Goal: Use online tool/utility: Utilize a website feature to perform a specific function

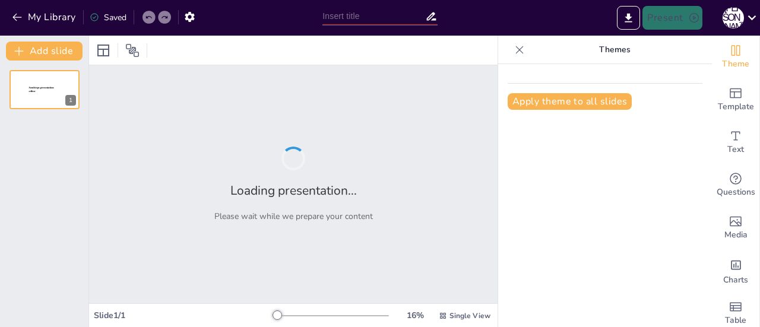
type input "Imported Тема 2.pptx"
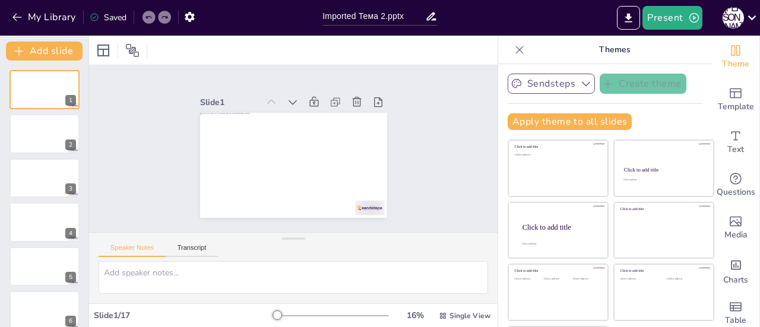
click at [541, 80] on button "Sendsteps" at bounding box center [551, 84] width 87 height 20
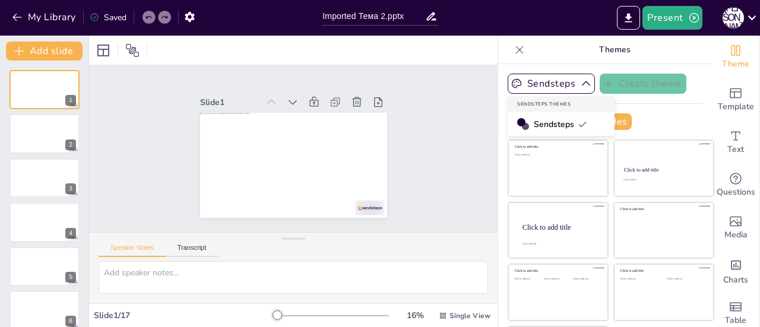
click at [537, 124] on span "Sendsteps" at bounding box center [560, 124] width 53 height 11
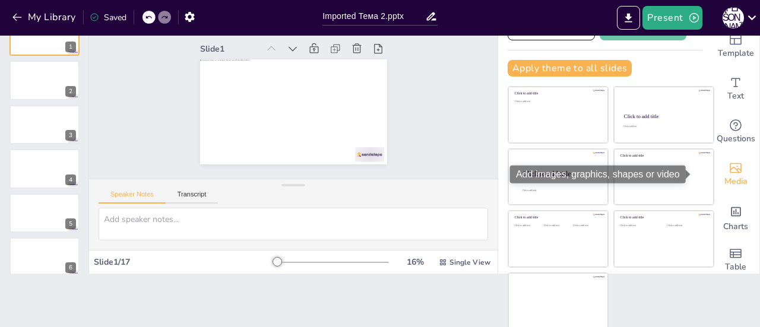
click at [729, 169] on icon "Add images, graphics, shapes or video" at bounding box center [736, 168] width 14 height 14
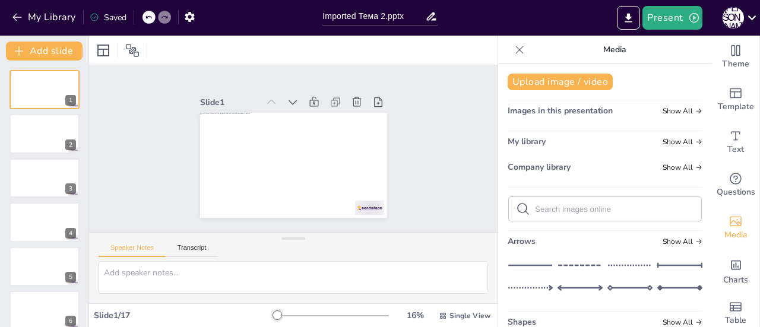
click at [542, 111] on span "Images in this presentation" at bounding box center [560, 110] width 105 height 11
click at [696, 109] on icon at bounding box center [699, 111] width 7 height 7
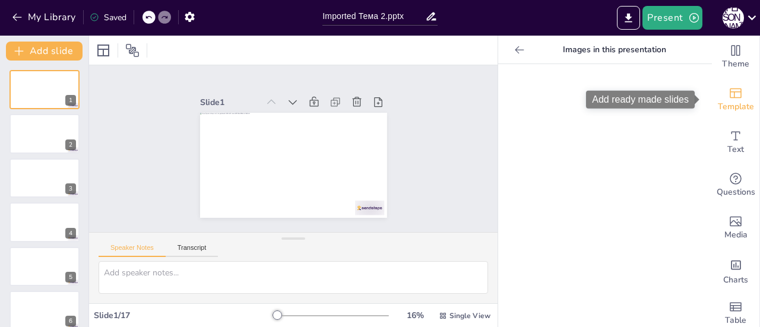
click at [735, 103] on span "Template" at bounding box center [736, 106] width 36 height 13
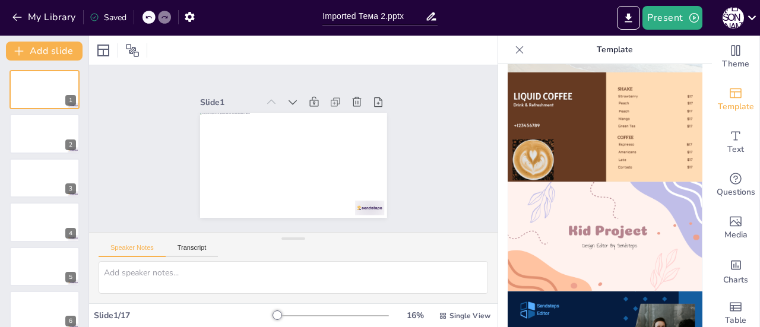
scroll to position [889, 0]
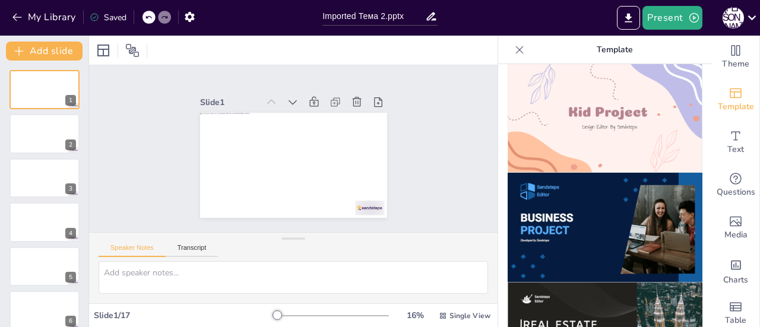
click at [593, 173] on img at bounding box center [605, 228] width 195 height 110
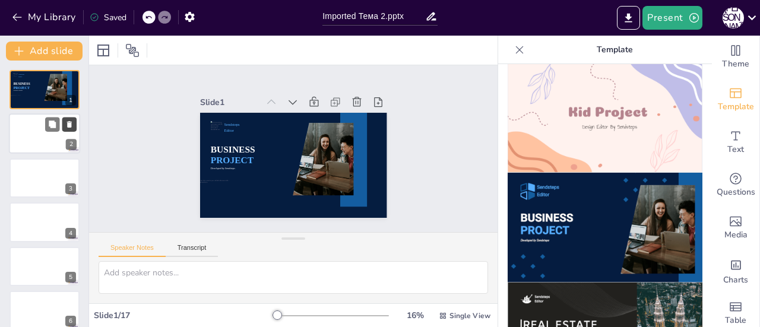
click at [63, 122] on button at bounding box center [69, 125] width 14 height 14
click at [15, 91] on p "Developed by Sendsteps" at bounding box center [23, 90] width 20 height 1
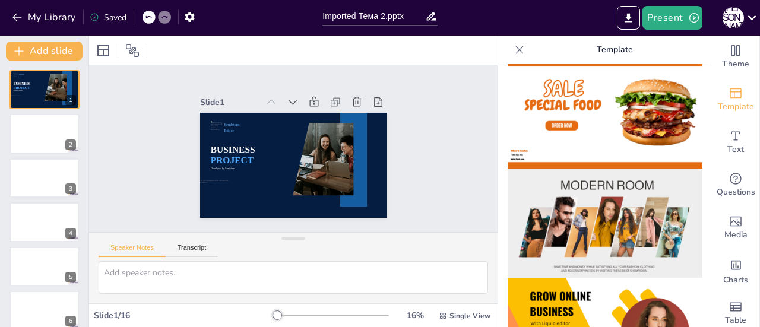
scroll to position [0, 0]
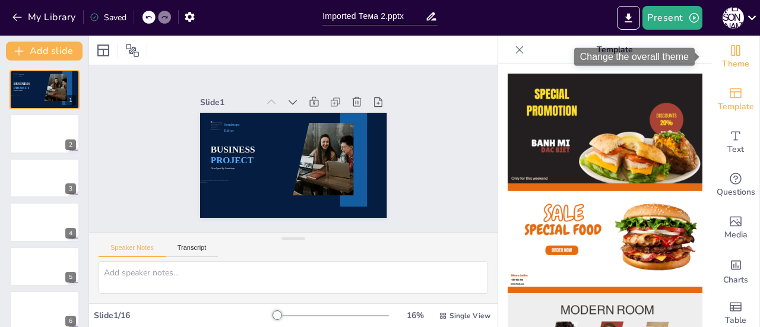
click at [725, 62] on span "Theme" at bounding box center [735, 64] width 27 height 13
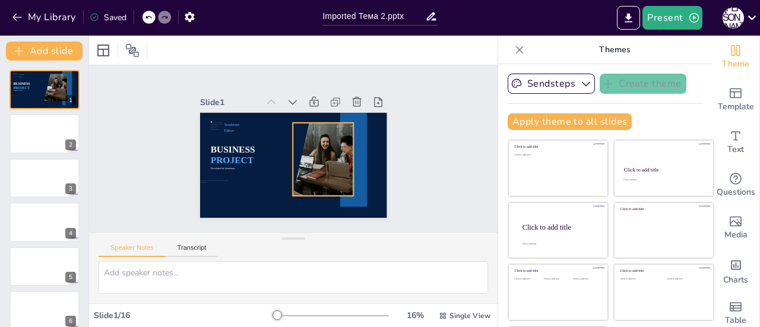
click at [293, 160] on div at bounding box center [323, 159] width 61 height 73
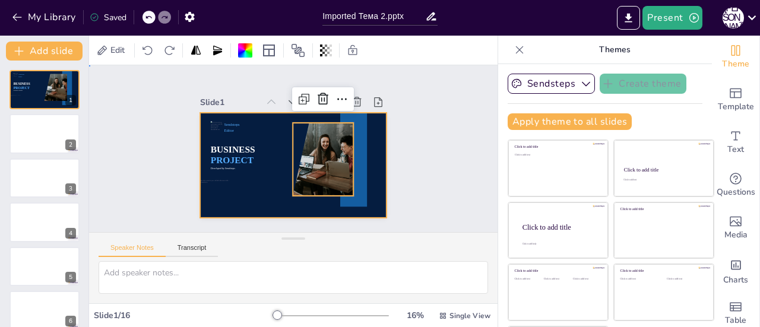
click at [200, 174] on div at bounding box center [293, 165] width 187 height 105
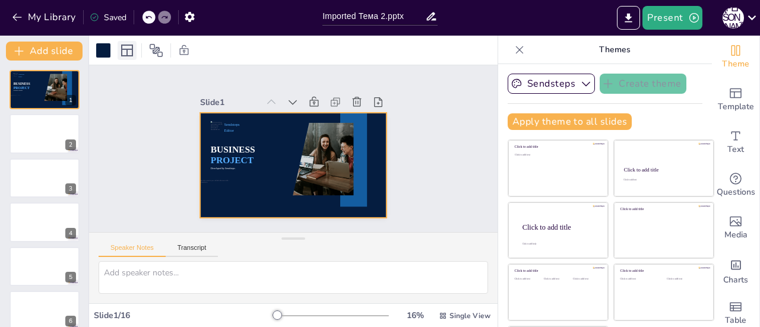
click at [119, 49] on div at bounding box center [127, 50] width 19 height 19
click at [100, 49] on div at bounding box center [103, 50] width 14 height 14
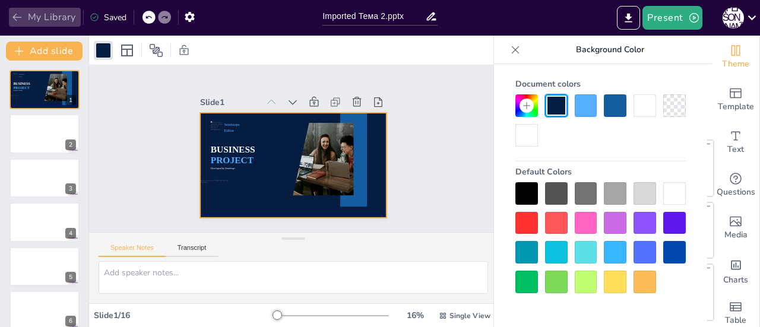
click at [16, 15] on icon "button" at bounding box center [17, 17] width 12 height 12
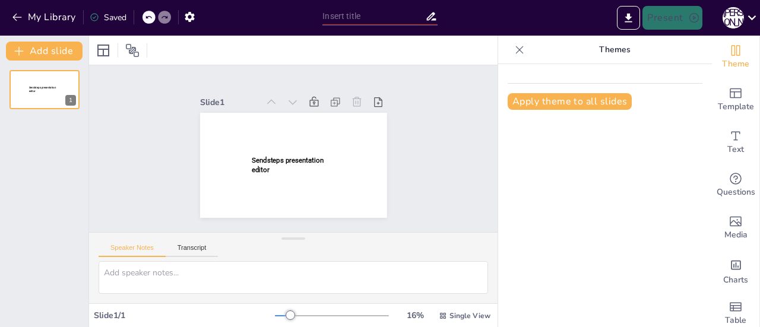
type input "Imported Тема 2.pptx"
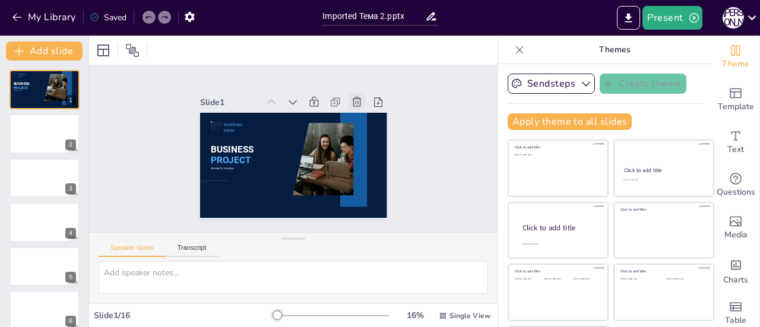
click at [351, 101] on icon at bounding box center [357, 102] width 12 height 12
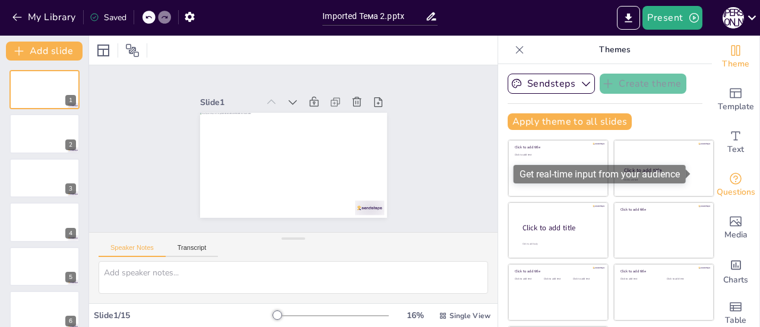
scroll to position [17, 0]
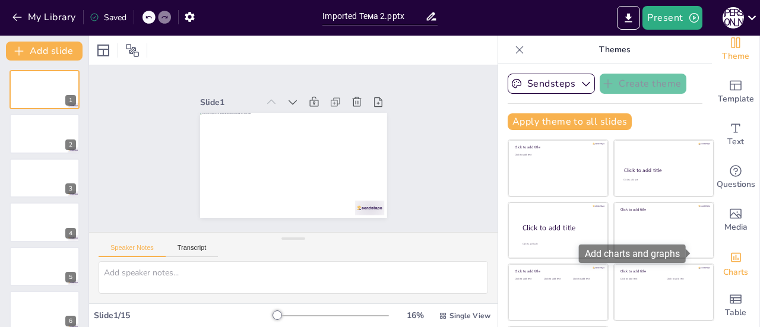
click at [725, 242] on div "Charts" at bounding box center [736, 263] width 48 height 43
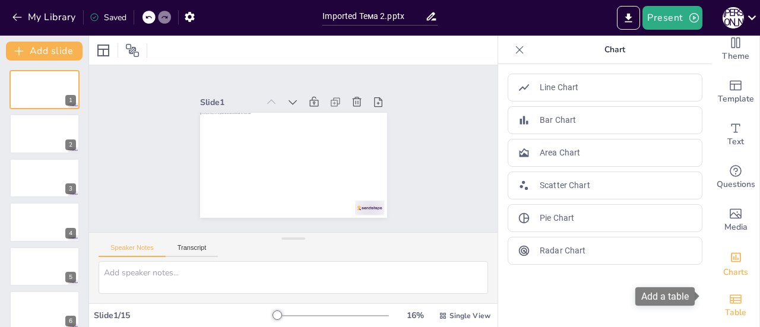
click at [730, 295] on icon "Add a table" at bounding box center [736, 299] width 12 height 9
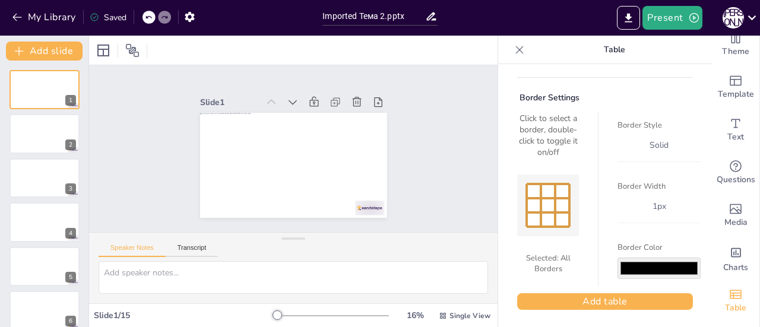
scroll to position [0, 0]
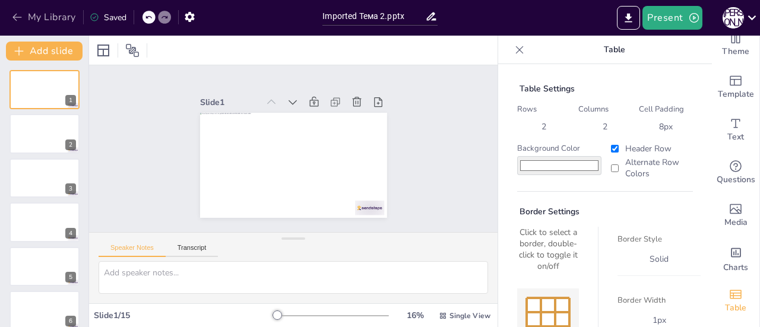
click at [21, 16] on icon "button" at bounding box center [17, 17] width 12 height 12
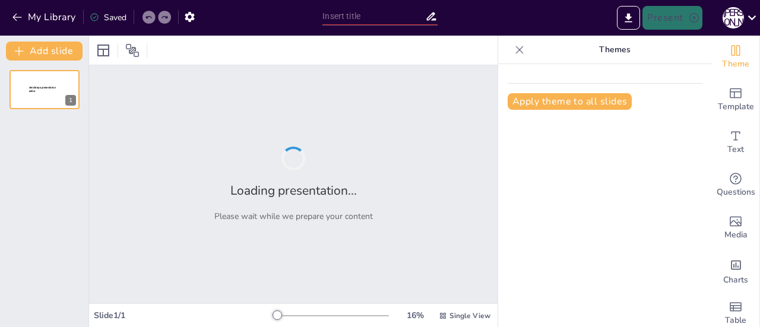
type input "Сутність та значення місії організації: виклики формування"
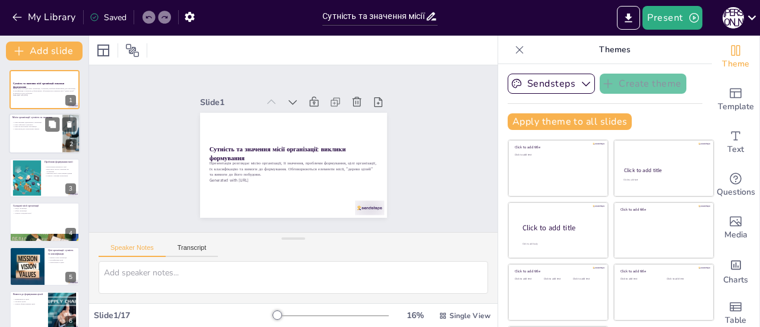
click at [37, 137] on div at bounding box center [44, 134] width 71 height 40
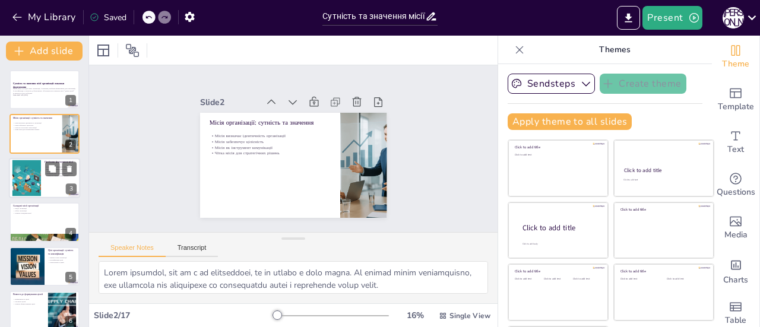
click at [41, 176] on div at bounding box center [44, 178] width 71 height 40
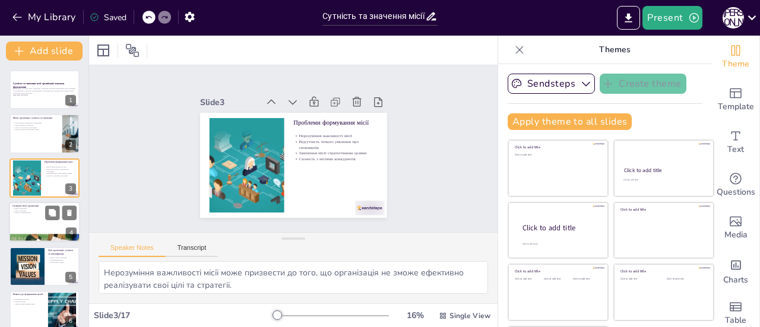
click at [43, 220] on div at bounding box center [44, 222] width 71 height 40
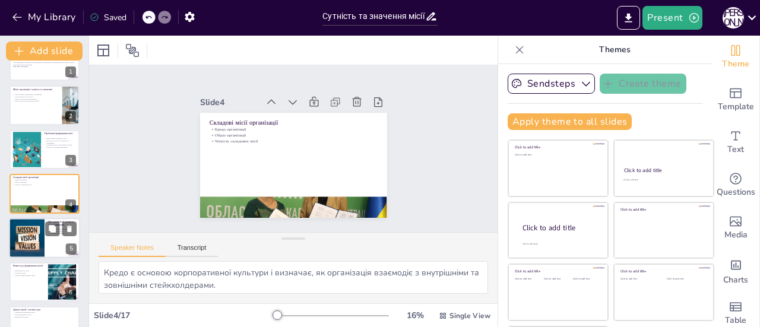
click at [34, 232] on div at bounding box center [27, 238] width 78 height 40
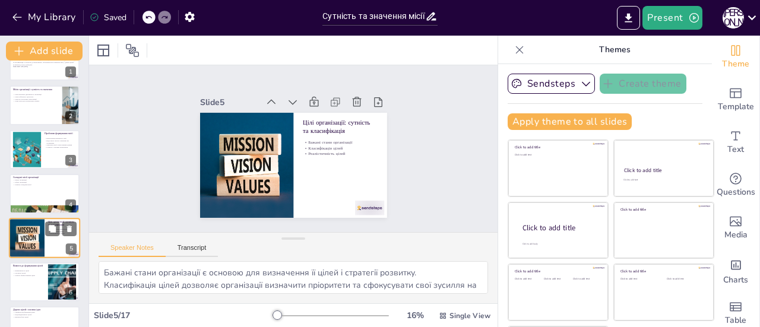
scroll to position [72, 0]
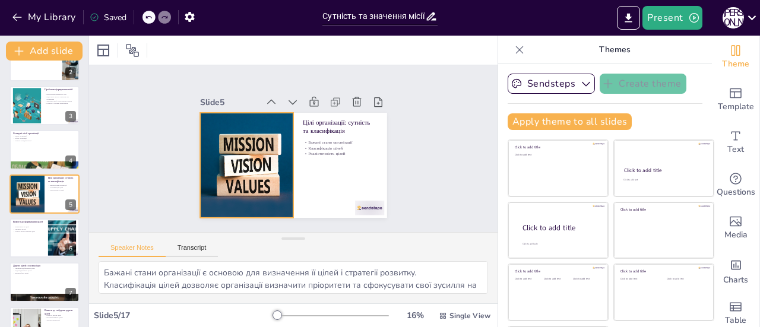
click at [204, 185] on div at bounding box center [247, 165] width 206 height 105
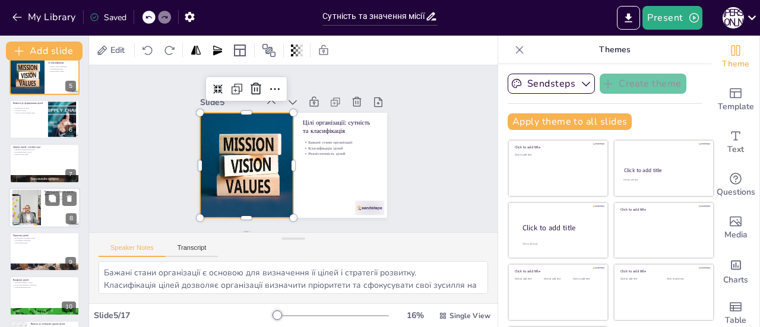
click at [31, 210] on div at bounding box center [26, 208] width 54 height 36
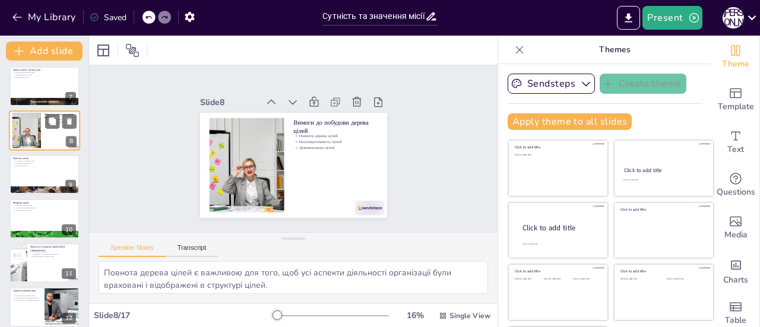
scroll to position [324, 0]
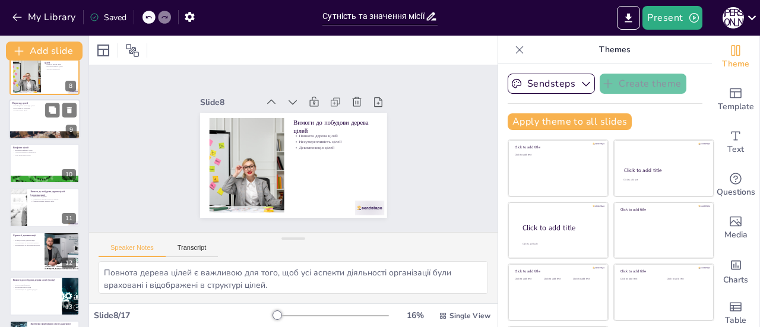
click at [32, 127] on div at bounding box center [44, 119] width 71 height 40
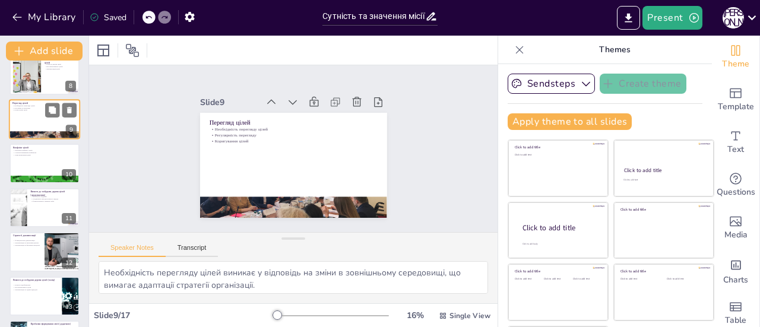
scroll to position [250, 0]
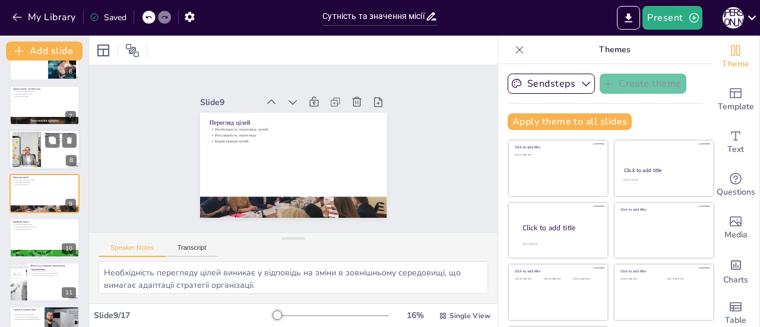
click at [26, 166] on div at bounding box center [26, 149] width 54 height 36
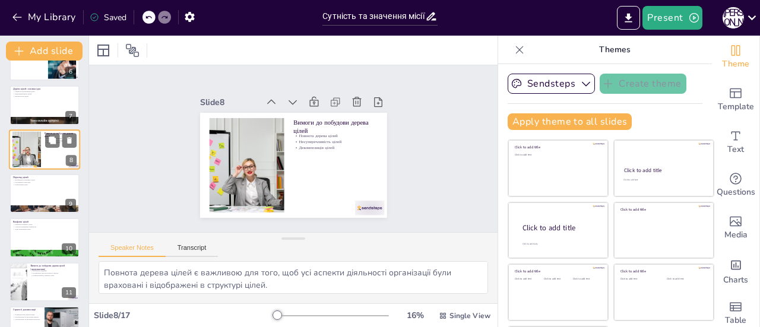
scroll to position [205, 0]
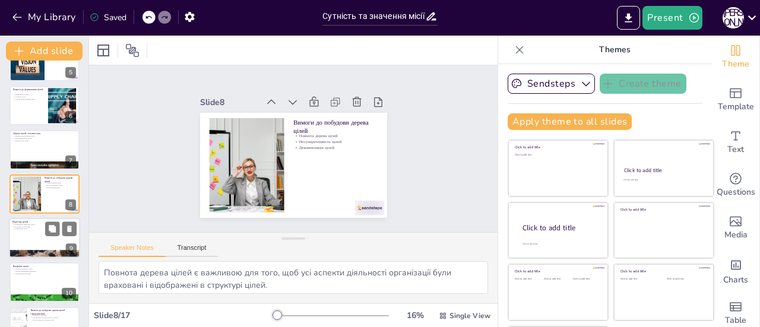
click at [24, 239] on div at bounding box center [44, 238] width 71 height 40
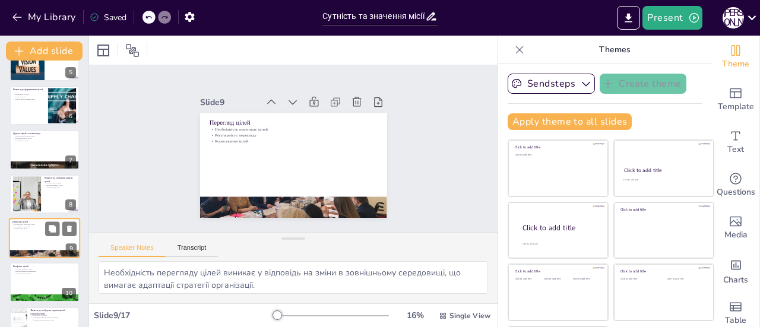
scroll to position [250, 0]
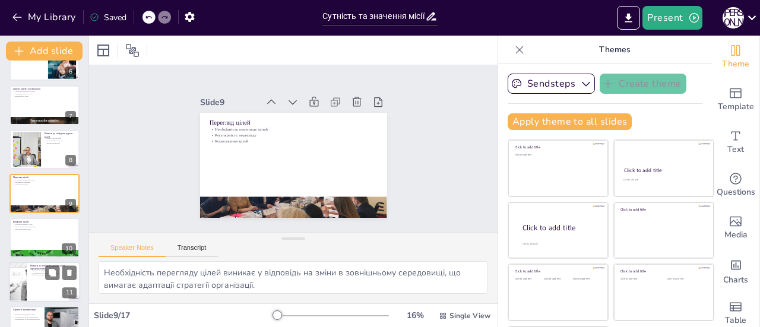
click at [38, 282] on div at bounding box center [44, 282] width 71 height 40
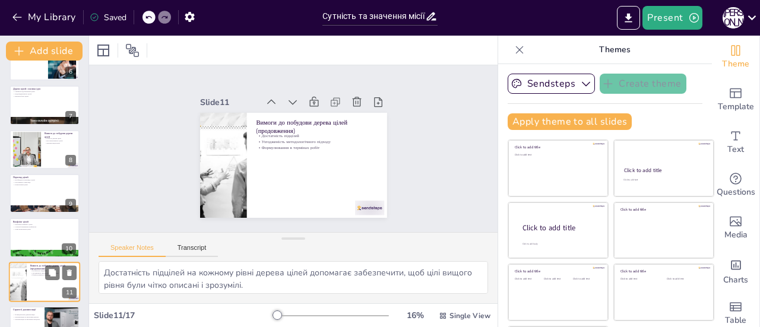
scroll to position [337, 0]
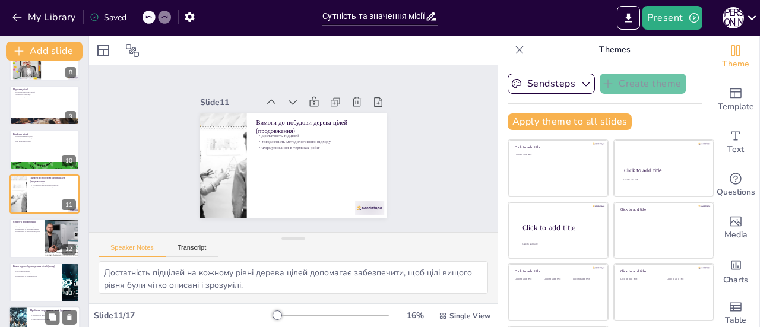
click at [38, 314] on p "Унікальність місії" at bounding box center [53, 315] width 46 height 2
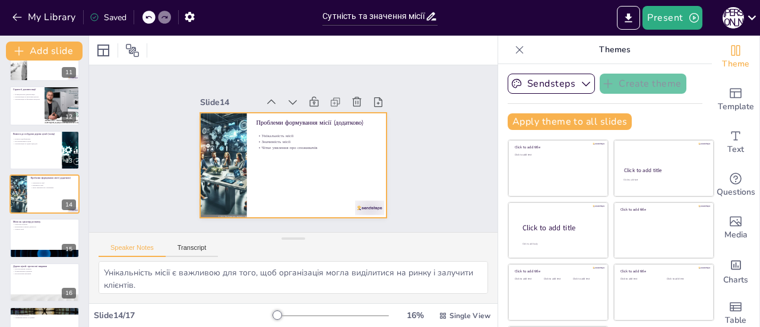
scroll to position [53, 0]
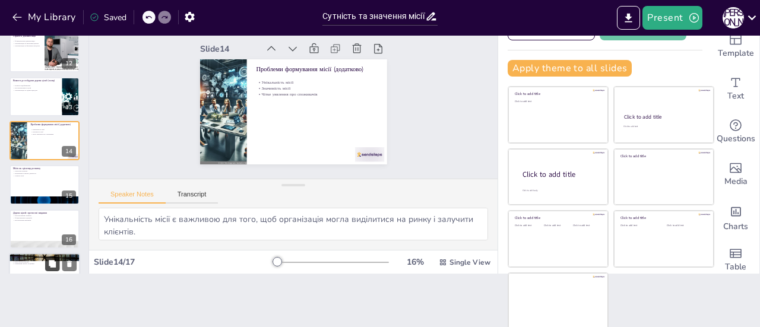
click at [52, 261] on icon at bounding box center [52, 263] width 7 height 7
type textarea "Місія та цілі є важливими для розвитку організації, оскільки вони визначають її…"
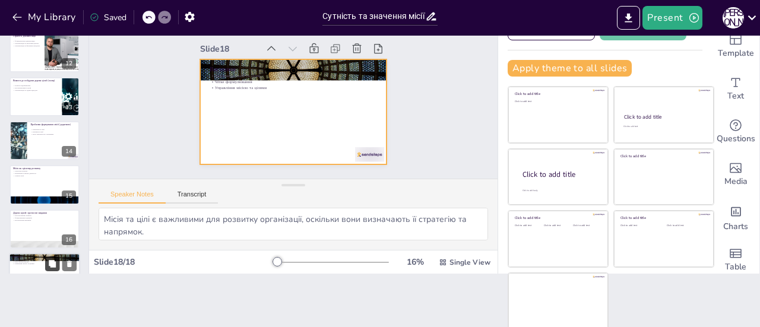
scroll to position [542, 0]
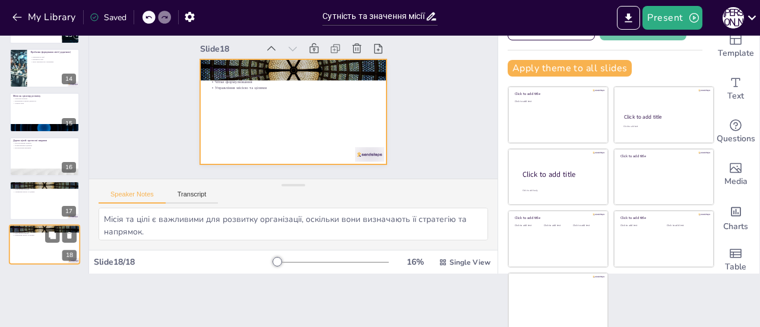
click at [23, 238] on div at bounding box center [44, 245] width 71 height 40
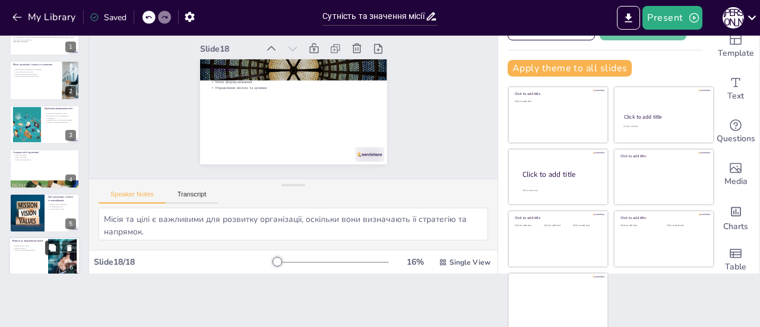
scroll to position [0, 0]
